Goal: Information Seeking & Learning: Understand process/instructions

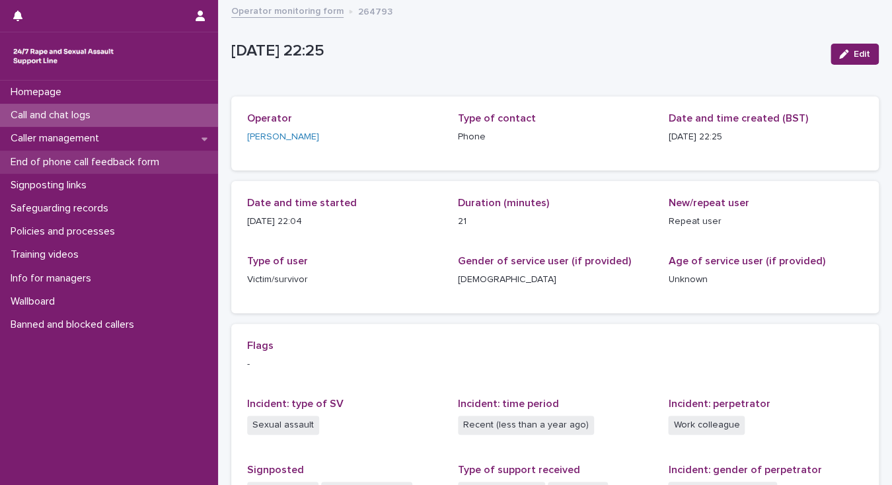
click at [123, 161] on p "End of phone call feedback form" at bounding box center [87, 162] width 165 height 13
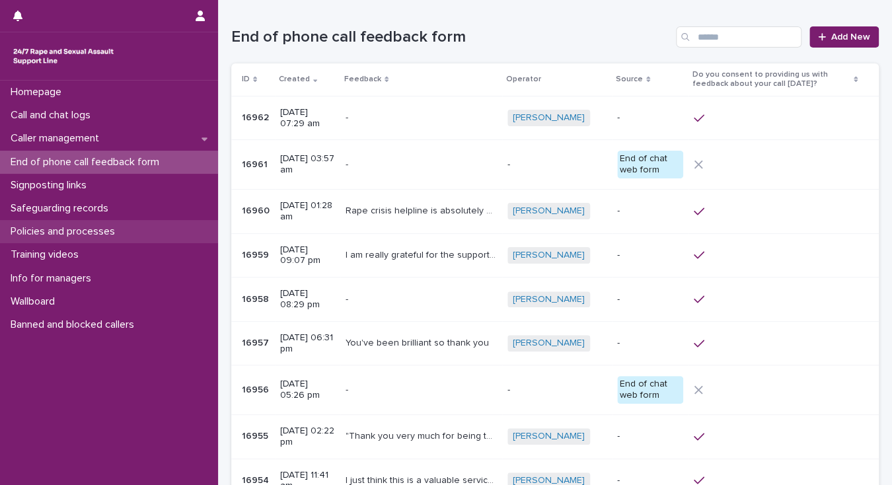
click at [63, 233] on p "Policies and processes" at bounding box center [65, 231] width 120 height 13
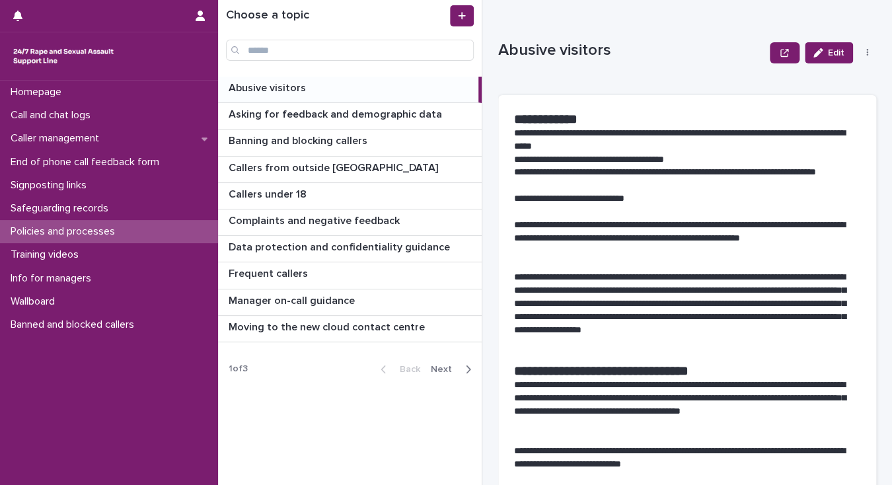
click at [443, 367] on span "Next" at bounding box center [445, 369] width 29 height 9
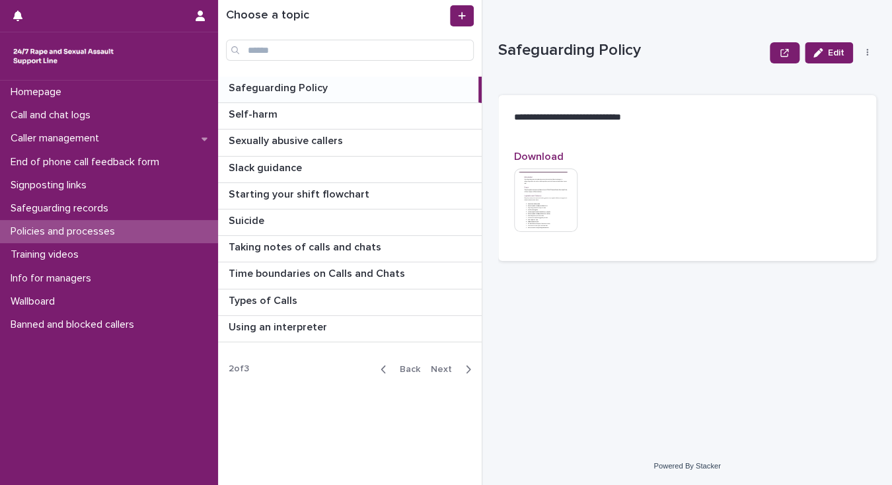
click at [410, 367] on span "Back" at bounding box center [406, 369] width 28 height 9
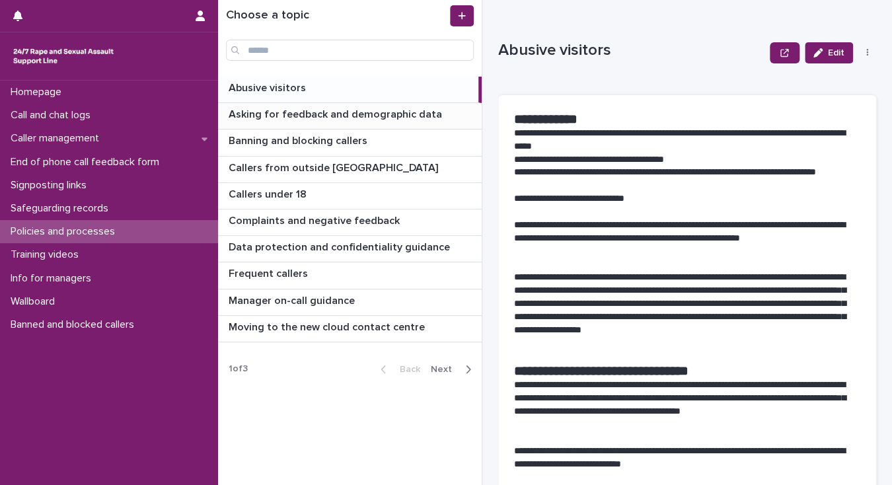
click at [335, 112] on p "Asking for feedback and demographic data" at bounding box center [337, 113] width 216 height 15
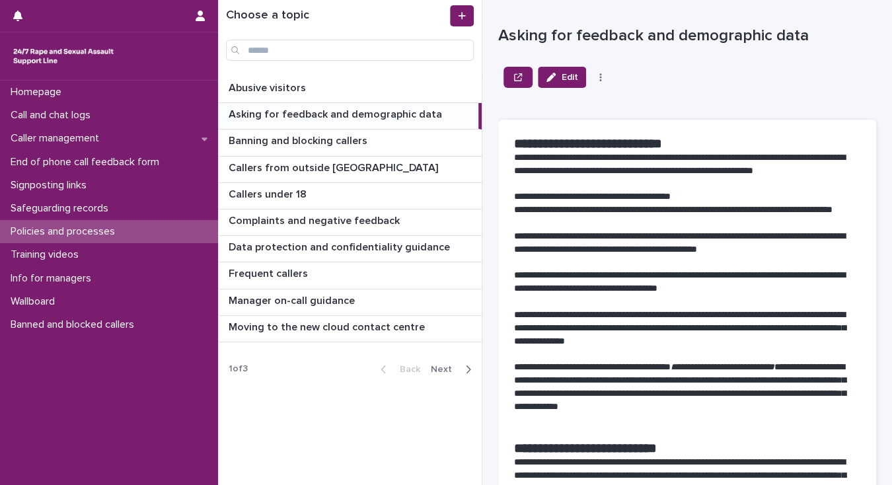
click at [371, 383] on div "1 of 3 Back Next" at bounding box center [350, 369] width 264 height 33
